Goal: Task Accomplishment & Management: Manage account settings

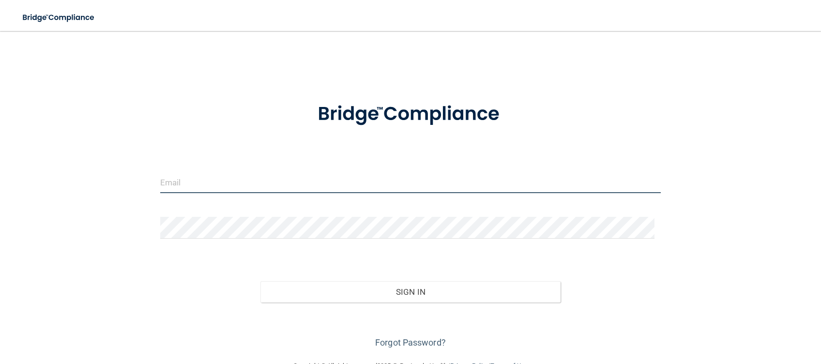
click at [284, 192] on input "email" at bounding box center [410, 182] width 500 height 22
type input "[EMAIL_ADDRESS][DOMAIN_NAME]"
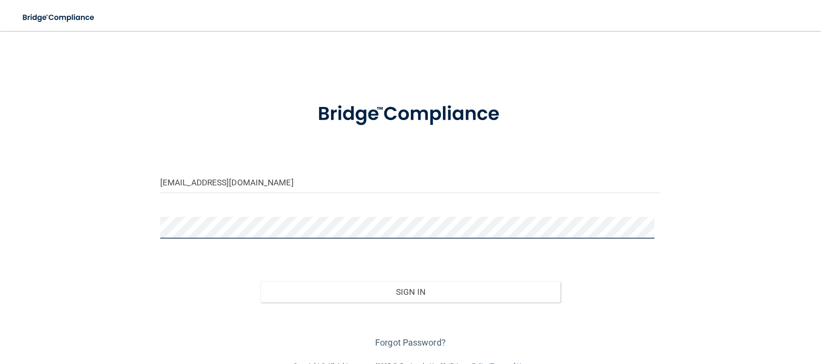
click at [260, 281] on button "Sign In" at bounding box center [410, 291] width 301 height 21
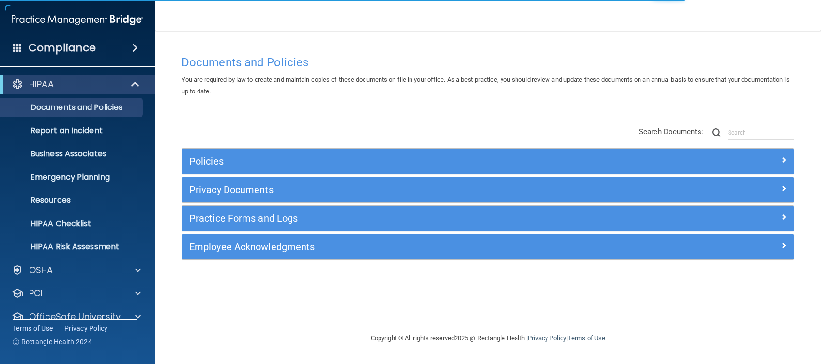
scroll to position [37, 0]
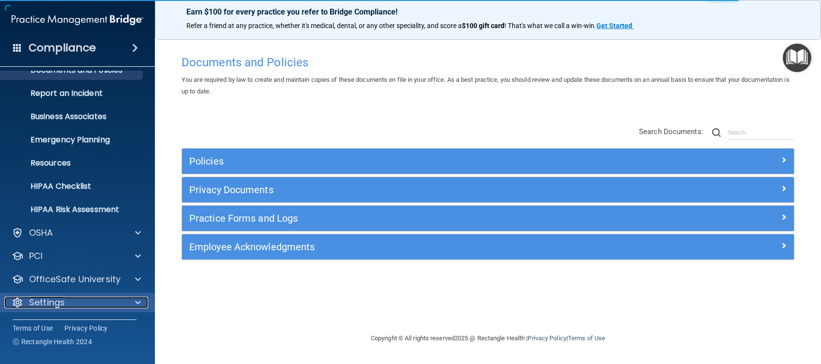
click at [50, 298] on p "Settings" at bounding box center [47, 303] width 36 height 12
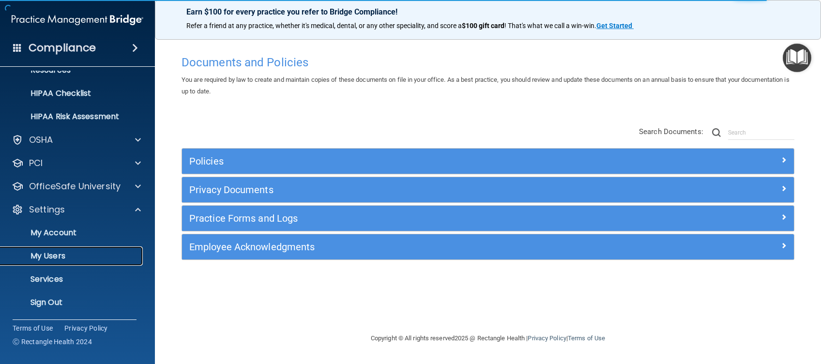
click at [53, 252] on p "My Users" at bounding box center [72, 256] width 132 height 10
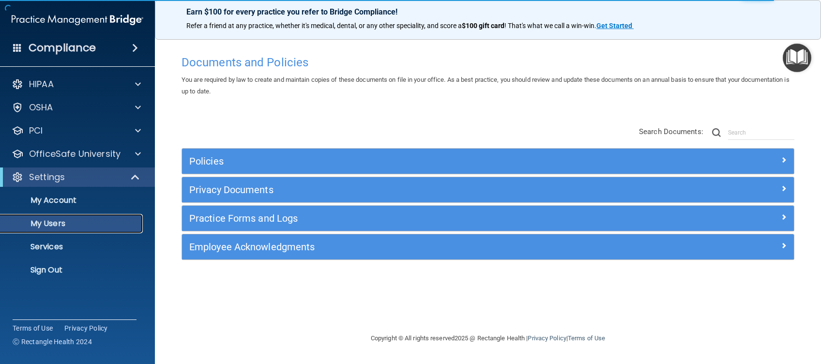
click at [62, 229] on link "My Users" at bounding box center [66, 223] width 152 height 19
select select "20"
